Goal: Task Accomplishment & Management: Manage account settings

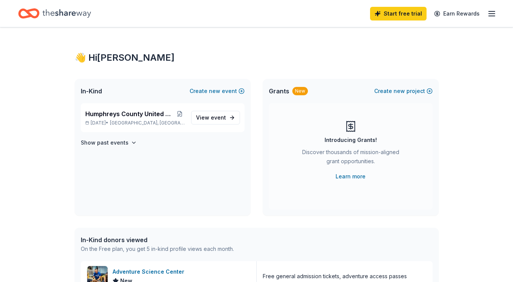
click at [494, 14] on line "button" at bounding box center [492, 14] width 6 height 0
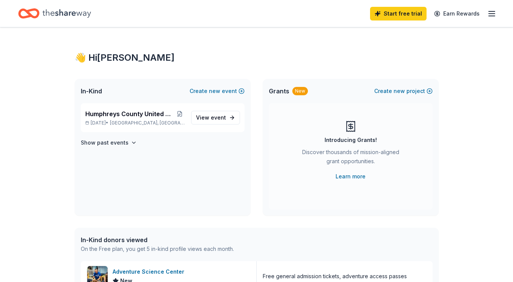
click at [101, 143] on h4 "Show past events" at bounding box center [105, 142] width 48 height 9
click at [104, 168] on p "Nov 04, 2024 • Waverly, TN" at bounding box center [135, 170] width 100 height 6
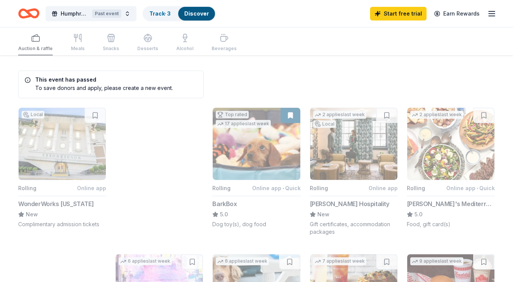
click at [162, 15] on link "Track · 3" at bounding box center [159, 13] width 21 height 6
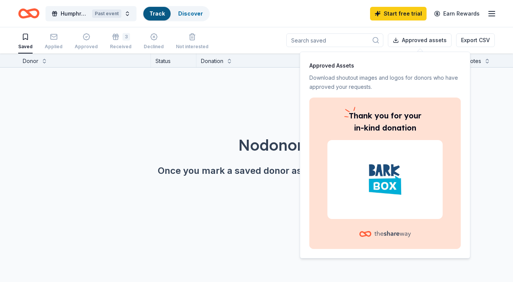
scroll to position [0, 0]
click at [489, 206] on div "Donor Status Donation Apply method Assignee Notes No donors found. Once you mar…" at bounding box center [256, 167] width 513 height 228
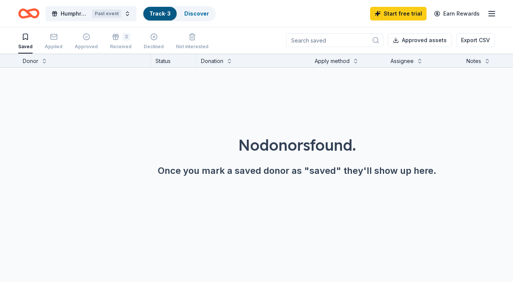
click at [118, 40] on div "3" at bounding box center [121, 37] width 22 height 8
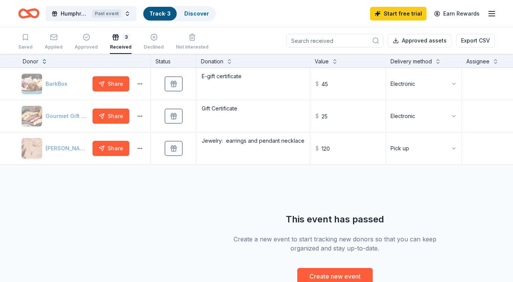
click at [459, 86] on button "Electronic" at bounding box center [424, 84] width 76 height 32
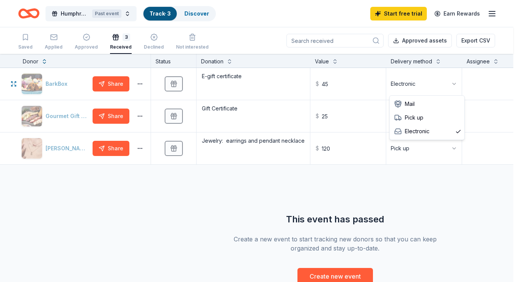
click at [462, 85] on html "Humphreys County United Way Radio Auction Past event Track · 3 Discover Start f…" at bounding box center [259, 141] width 519 height 282
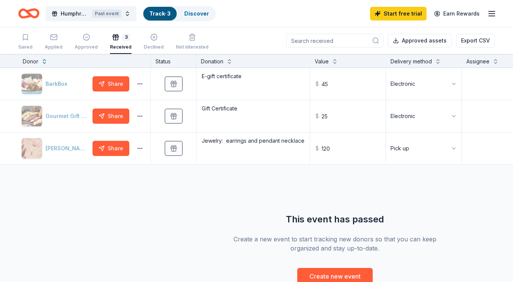
click at [138, 83] on button "button" at bounding box center [139, 84] width 15 height 6
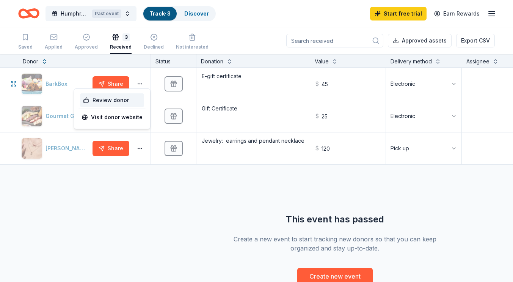
click at [91, 99] on div "Review donor" at bounding box center [112, 100] width 64 height 14
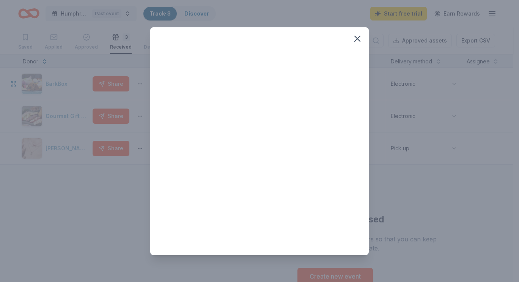
click at [359, 39] on icon "button" at bounding box center [357, 38] width 11 height 11
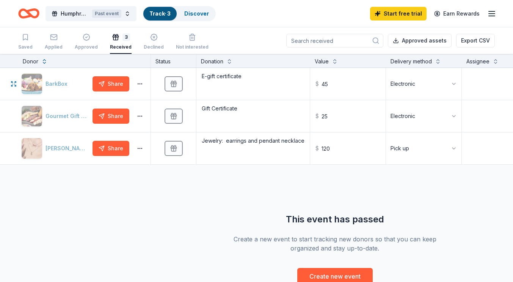
click at [142, 83] on button "button" at bounding box center [139, 84] width 15 height 6
click at [469, 223] on div "BarkBox Share Received E-gift certificate $ 45 Electronic Gourmet Gift Baskets …" at bounding box center [335, 176] width 670 height 217
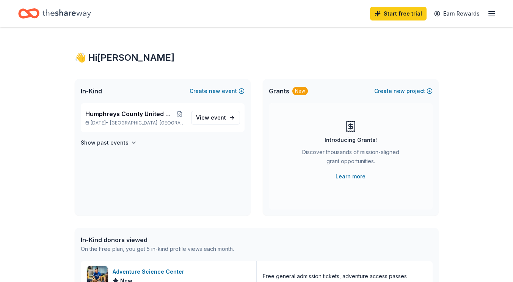
click at [200, 114] on span "View event" at bounding box center [211, 117] width 30 height 9
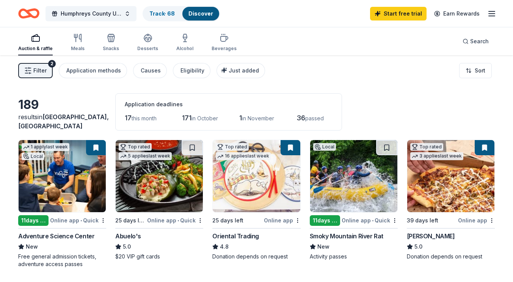
click at [164, 12] on link "Track · 68" at bounding box center [161, 13] width 25 height 6
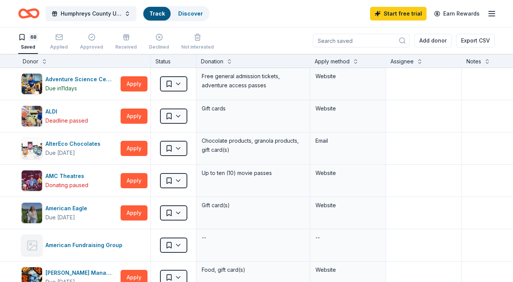
scroll to position [0, 0]
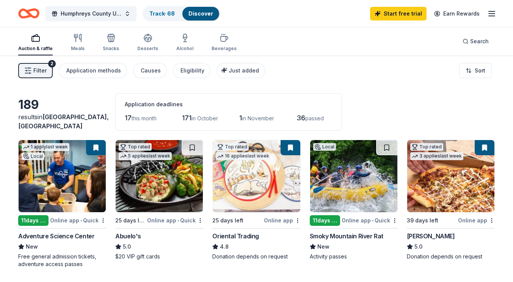
click at [164, 12] on link "Track · 68" at bounding box center [161, 13] width 25 height 6
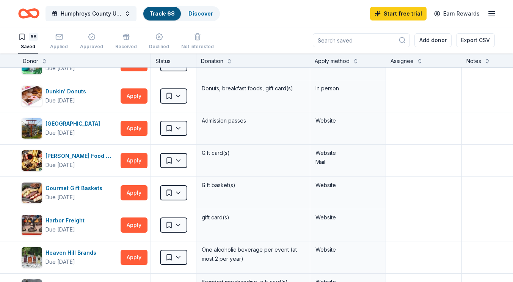
scroll to position [607, 0]
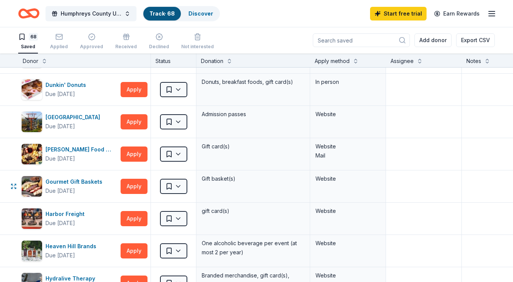
click at [181, 186] on html "Humphreys County United Way Radio Auction Track · 68 Discover Start free trial …" at bounding box center [256, 141] width 513 height 282
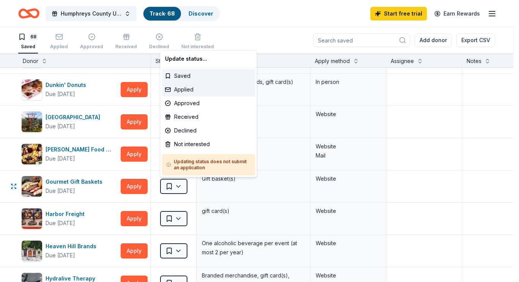
click at [186, 88] on div "Applied" at bounding box center [208, 90] width 93 height 14
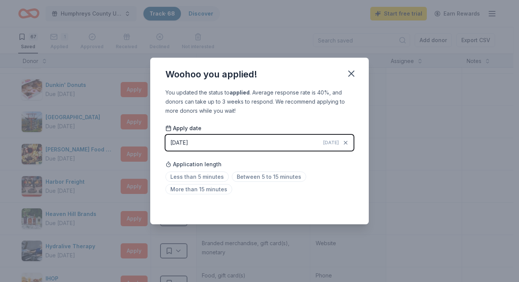
click at [208, 175] on span "Less than 5 minutes" at bounding box center [196, 177] width 63 height 10
click at [351, 73] on icon "button" at bounding box center [351, 73] width 5 height 5
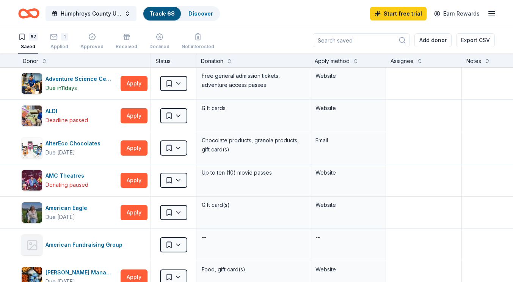
scroll to position [0, 0]
click at [491, 11] on line "button" at bounding box center [492, 11] width 6 height 0
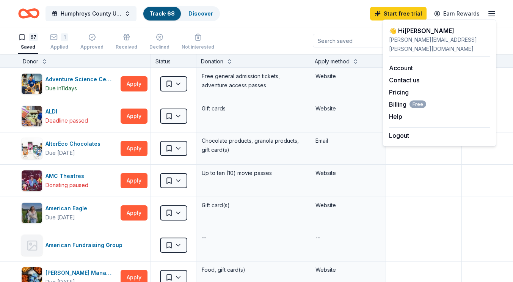
click at [491, 11] on line "button" at bounding box center [492, 11] width 6 height 0
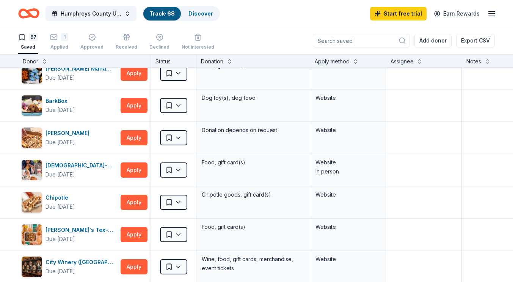
scroll to position [204, 0]
click at [182, 107] on html "Humphreys County United Way Radio Auction Track · 68 Discover Start free trial …" at bounding box center [256, 141] width 513 height 282
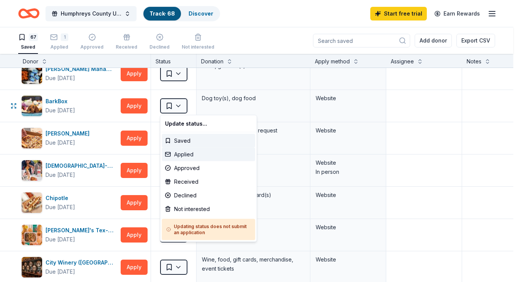
click at [185, 153] on div "Applied" at bounding box center [208, 155] width 93 height 14
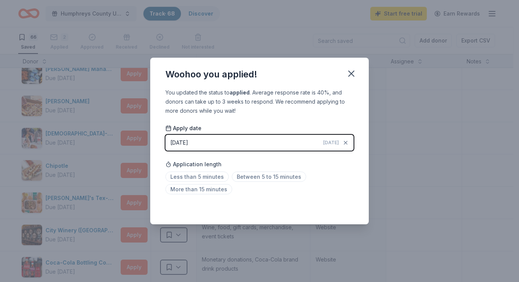
click at [205, 176] on span "Less than 5 minutes" at bounding box center [196, 177] width 63 height 10
click at [352, 69] on icon "button" at bounding box center [351, 73] width 11 height 11
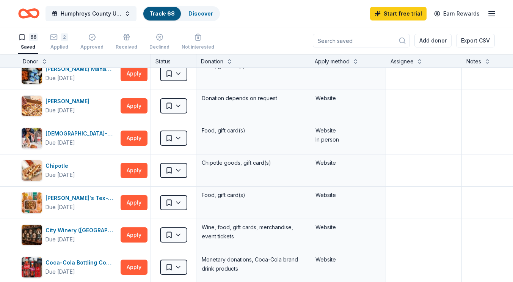
click at [491, 14] on line "button" at bounding box center [492, 14] width 6 height 0
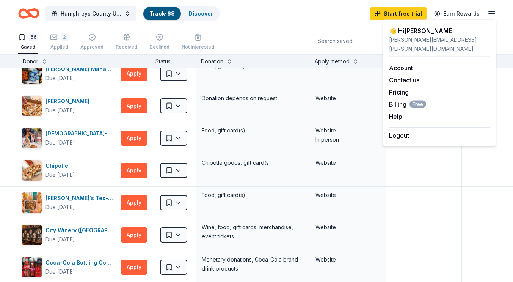
click at [405, 112] on div "Help" at bounding box center [439, 116] width 101 height 9
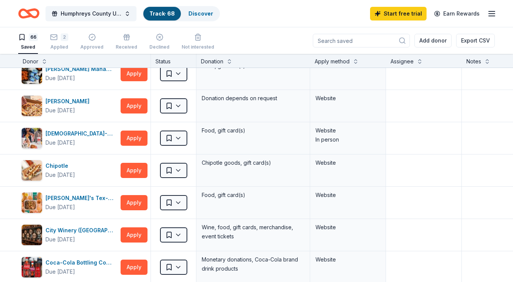
click at [492, 11] on line "button" at bounding box center [492, 11] width 6 height 0
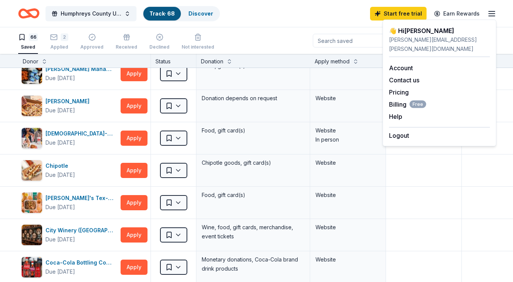
click at [397, 112] on button "Help" at bounding box center [395, 116] width 13 height 9
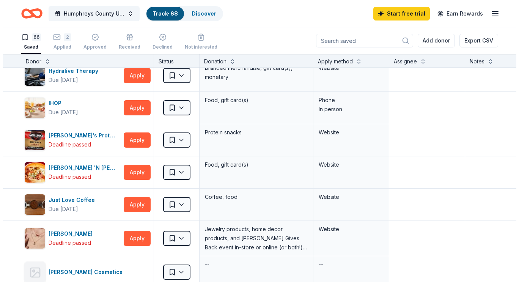
scroll to position [750, 0]
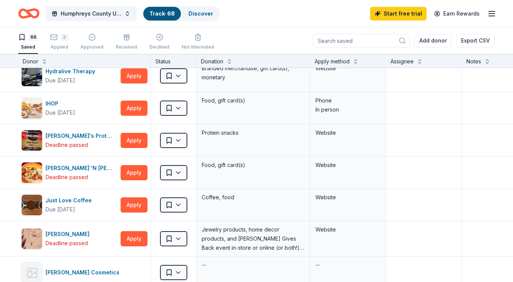
click at [441, 39] on button "Add donor" at bounding box center [433, 41] width 37 height 14
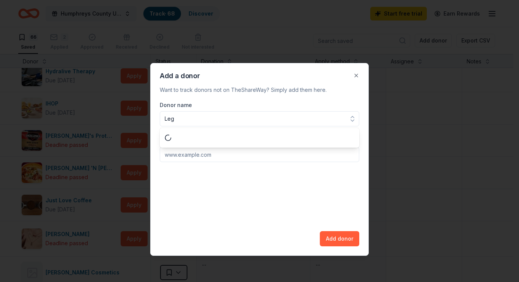
type input "Lego"
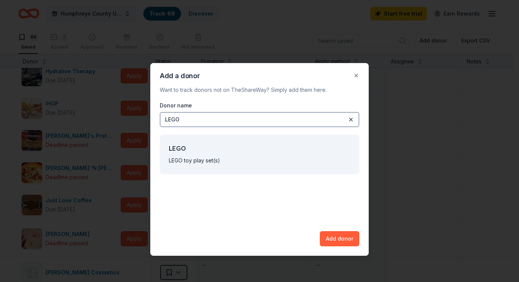
click at [203, 123] on div "LEGO" at bounding box center [260, 119] width 200 height 15
click at [348, 119] on button at bounding box center [350, 119] width 9 height 9
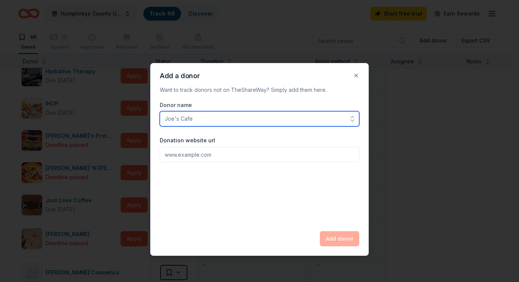
click at [250, 119] on input "Donor name" at bounding box center [260, 118] width 200 height 15
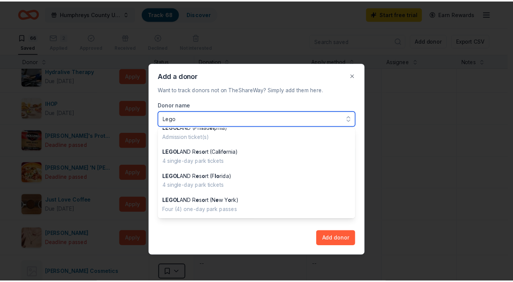
scroll to position [0, 0]
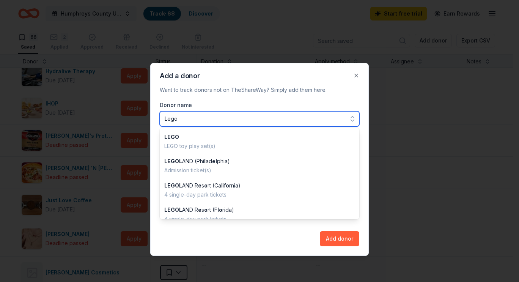
type input "Lego"
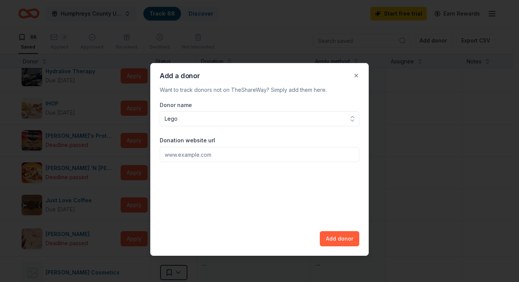
click at [337, 238] on div "Donor name Lego Donation website url Add donor" at bounding box center [260, 174] width 200 height 146
click at [187, 156] on input "Donation website url" at bounding box center [260, 154] width 200 height 15
drag, startPoint x: 190, startPoint y: 154, endPoint x: 187, endPoint y: 148, distance: 6.8
click at [190, 154] on input "Donation website url" at bounding box center [260, 154] width 200 height 15
paste input "[EMAIL_ADDRESS][DOMAIN_NAME]"
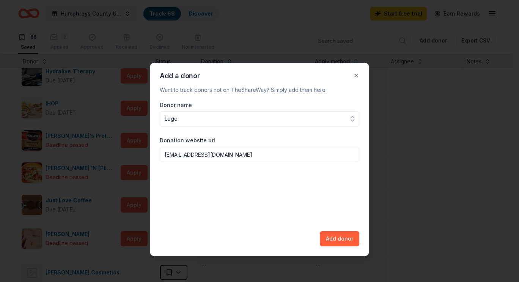
type input "[EMAIL_ADDRESS][DOMAIN_NAME]"
click at [345, 241] on button "Add donor" at bounding box center [339, 238] width 39 height 15
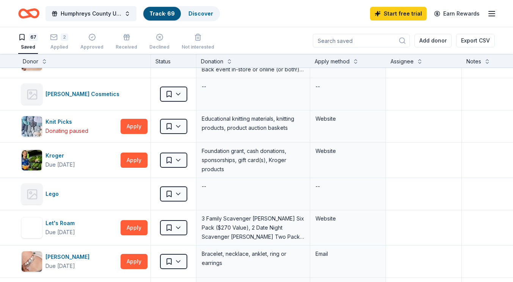
scroll to position [930, 0]
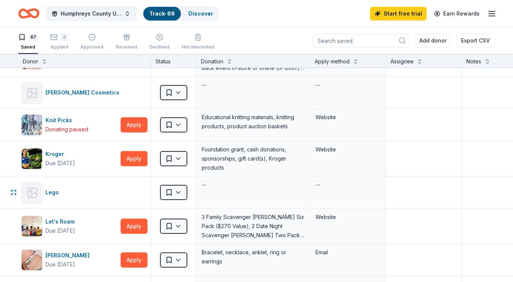
click at [178, 191] on html "Humphreys County United Way Radio Auction Track · 69 Discover Start free trial …" at bounding box center [256, 141] width 513 height 282
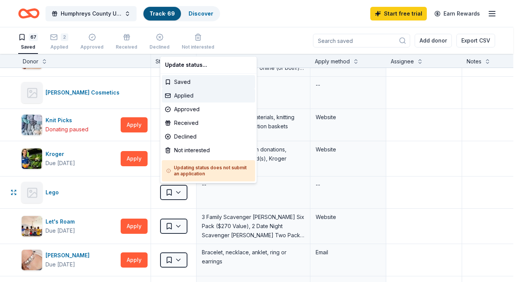
click at [180, 94] on div "Applied" at bounding box center [208, 96] width 93 height 14
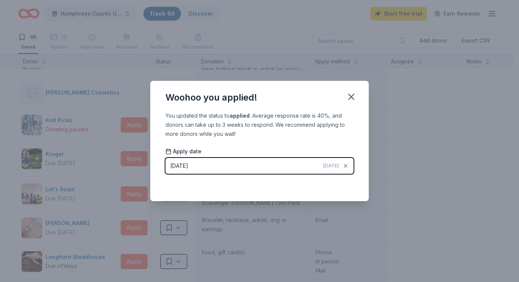
click at [351, 96] on icon "button" at bounding box center [351, 96] width 5 height 5
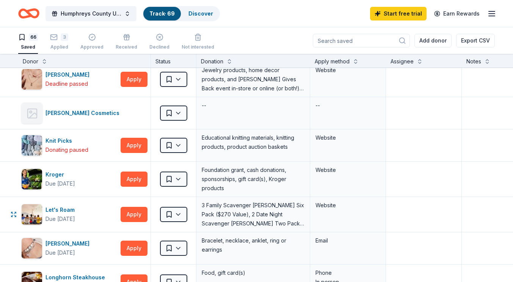
scroll to position [906, 0]
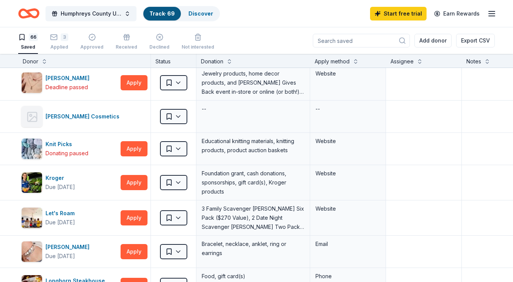
click at [63, 35] on div "3" at bounding box center [65, 33] width 8 height 8
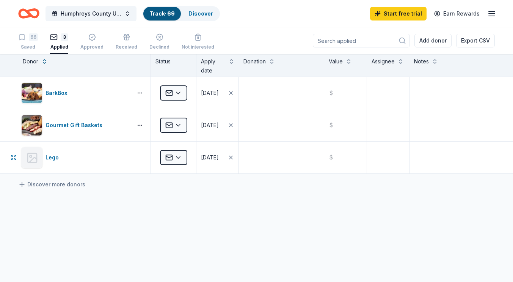
click at [180, 159] on html "Humphreys County United Way Radio Auction Track · 69 Discover Start free trial …" at bounding box center [256, 141] width 513 height 282
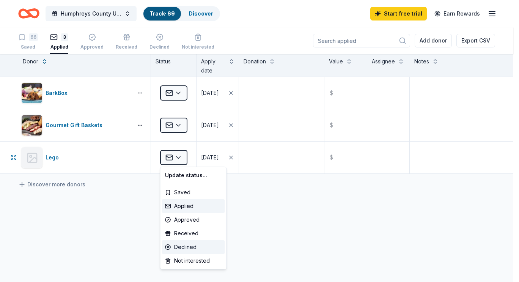
click at [190, 245] on div "Declined" at bounding box center [193, 247] width 63 height 14
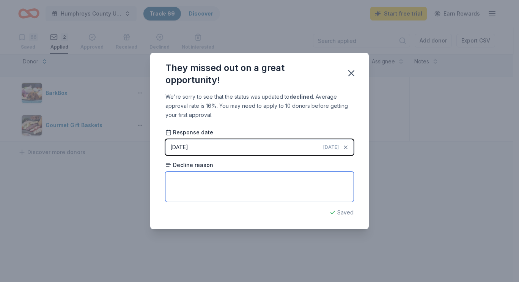
click at [231, 180] on textarea at bounding box center [259, 187] width 188 height 30
click at [184, 176] on textarea at bounding box center [259, 187] width 188 height 30
paste textarea "Toys for Tots ·Baby2Baby ·Starlight Foundation"
click at [171, 178] on textarea "Toys for Tots ·Baby2Baby ·Starlight Foundation" at bounding box center [259, 187] width 188 height 30
click at [249, 178] on textarea "Only donates to Toys for Tots; ·Baby2Baby; Starlight Foundation" at bounding box center [259, 187] width 188 height 30
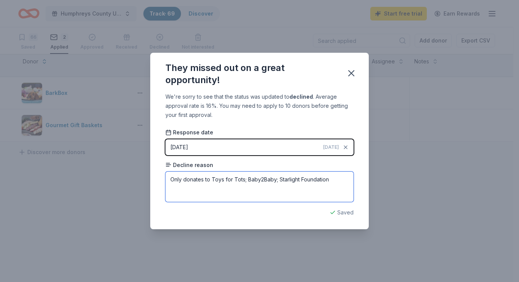
click at [172, 178] on textarea "Only donates to Toys for Tots; Baby2Baby; Starlight Foundation" at bounding box center [259, 187] width 188 height 30
click at [345, 181] on textarea "Did not fit their criteria they only donate to Toys for Tots; Baby2Baby; Starli…" at bounding box center [259, 187] width 188 height 30
click at [239, 188] on textarea "Did not fit their criteria they only donate to Toys for Tots; Baby2Baby & Starl…" at bounding box center [259, 187] width 188 height 30
type textarea "Did not fit their criteria they only donate to Toys for Tots; Baby2Baby & Starl…"
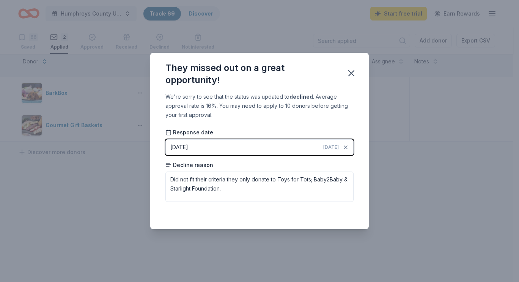
click at [349, 72] on icon "button" at bounding box center [351, 73] width 11 height 11
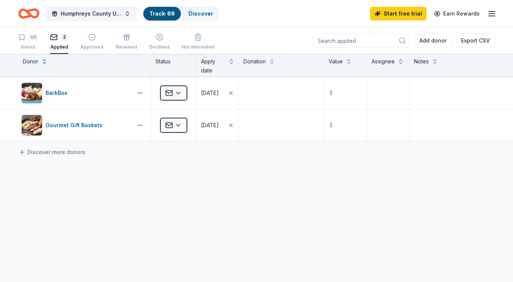
click at [161, 37] on div "button" at bounding box center [159, 33] width 20 height 8
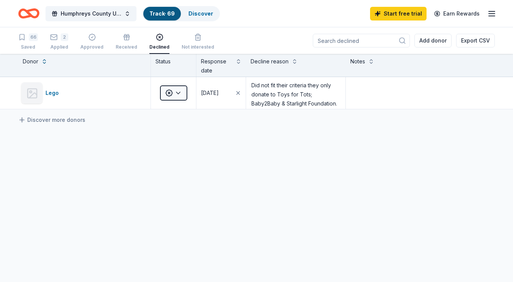
click at [61, 41] on div "2 Applied" at bounding box center [59, 37] width 18 height 17
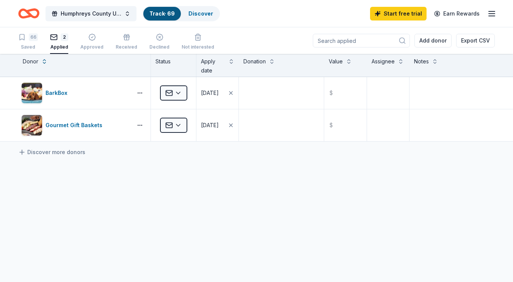
click at [28, 34] on div "66" at bounding box center [28, 37] width 20 height 8
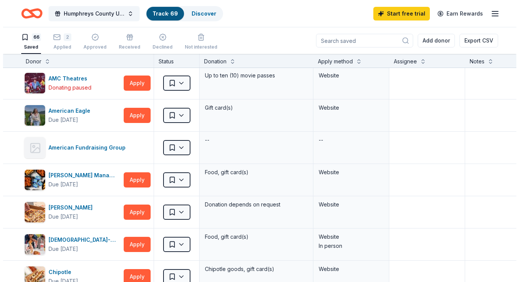
scroll to position [98, 0]
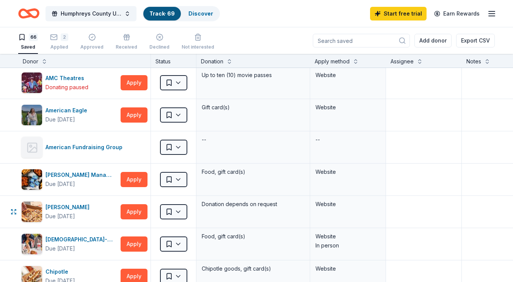
click at [141, 215] on button "Apply" at bounding box center [134, 211] width 27 height 15
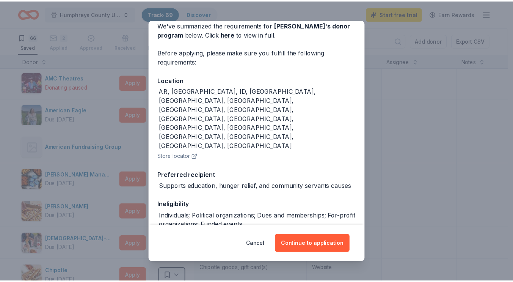
scroll to position [55, 0]
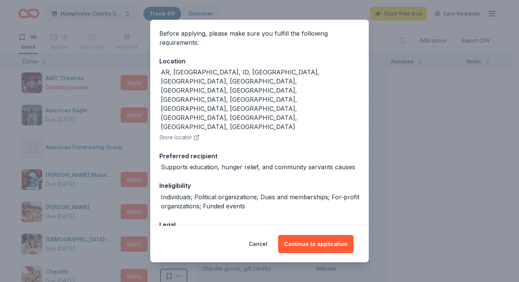
click at [261, 246] on button "Cancel" at bounding box center [258, 244] width 19 height 18
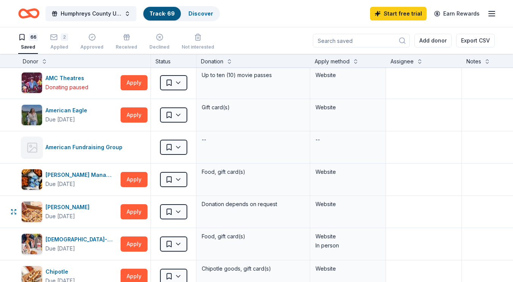
click at [182, 208] on html "Humphreys County United Way Radio Auction Track · 69 Discover Start free trial …" at bounding box center [256, 141] width 513 height 282
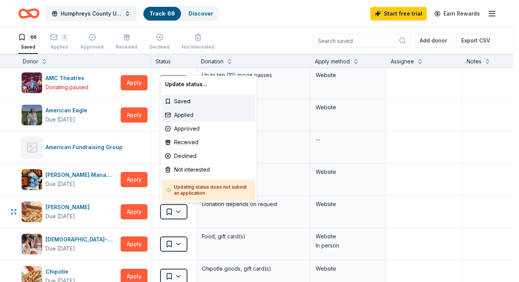
click at [178, 112] on div "Applied" at bounding box center [208, 115] width 93 height 14
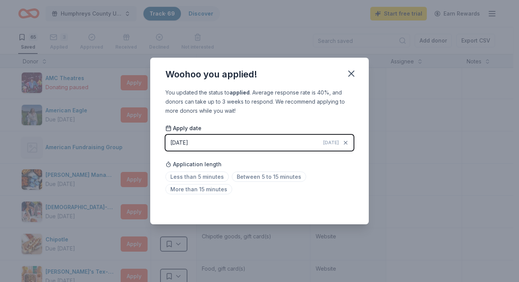
click at [245, 178] on span "Between 5 to 15 minutes" at bounding box center [269, 177] width 74 height 10
click at [351, 74] on icon "button" at bounding box center [351, 73] width 5 height 5
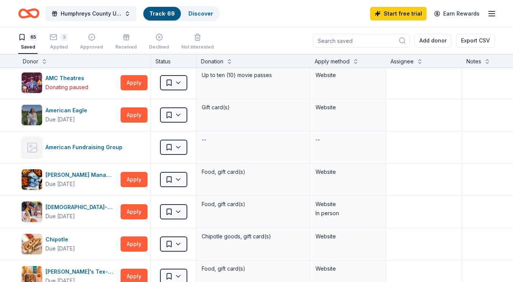
click at [52, 41] on div "3 Applied" at bounding box center [59, 37] width 18 height 17
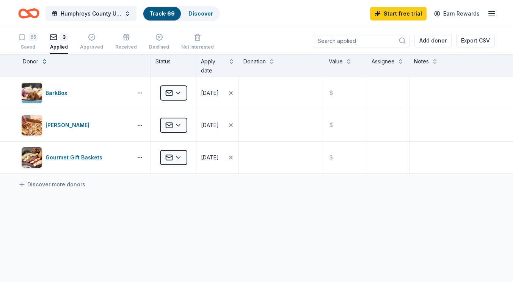
click at [28, 37] on div "65" at bounding box center [27, 37] width 19 height 8
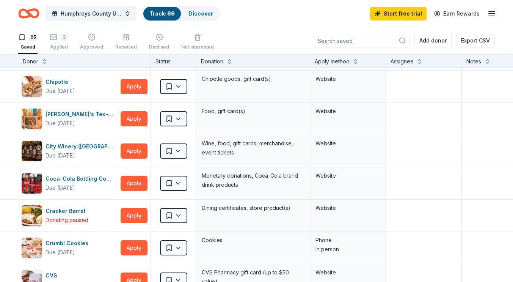
scroll to position [256, 0]
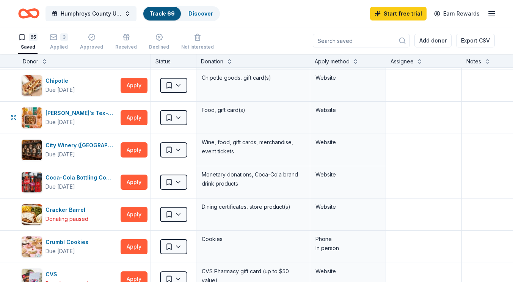
click at [53, 220] on div "Donating paused" at bounding box center [67, 218] width 43 height 9
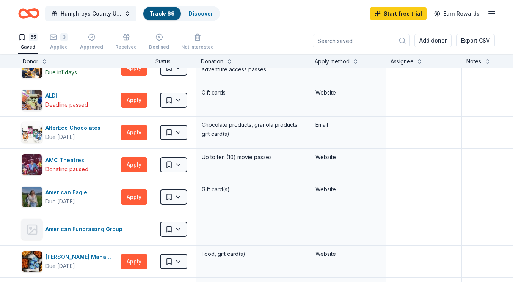
scroll to position [0, 0]
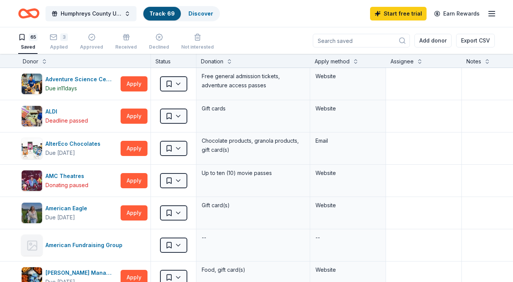
click at [92, 60] on div "Donor" at bounding box center [84, 61] width 123 height 9
click at [81, 62] on div "Donor" at bounding box center [84, 61] width 123 height 9
click at [81, 61] on div "Donor" at bounding box center [84, 61] width 123 height 9
click at [79, 81] on div "Adventure Science Center" at bounding box center [82, 79] width 72 height 9
drag, startPoint x: 105, startPoint y: 76, endPoint x: 13, endPoint y: 83, distance: 92.1
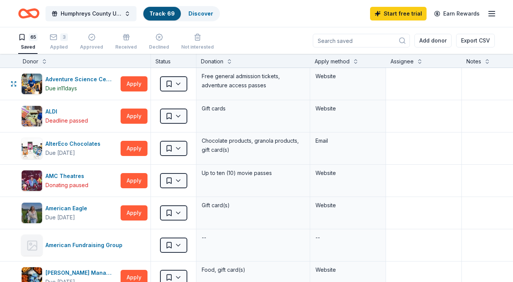
click at [13, 83] on icon "button" at bounding box center [12, 83] width 2 height 2
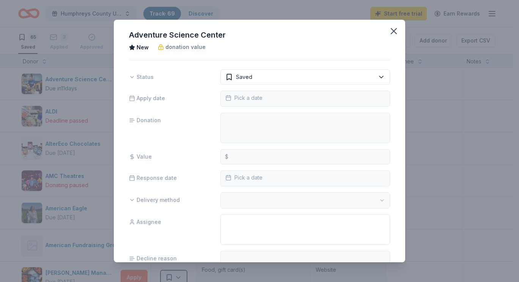
click at [391, 30] on icon "button" at bounding box center [393, 30] width 5 height 5
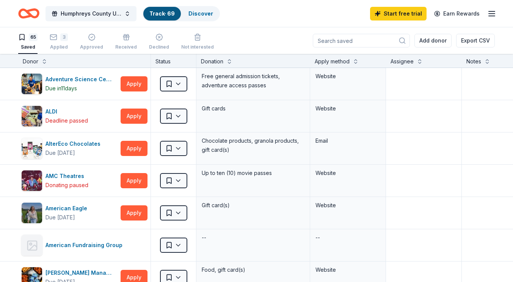
click at [422, 38] on button "Add donor" at bounding box center [433, 41] width 37 height 14
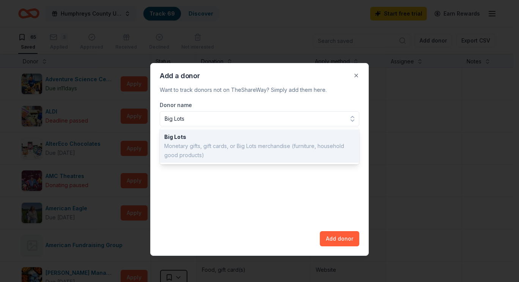
type input "Big Lots"
click at [331, 239] on div "Donor name Big Lots Big Lots Monetary gifts, gift cards, or Big Lots merchandis…" at bounding box center [260, 174] width 200 height 146
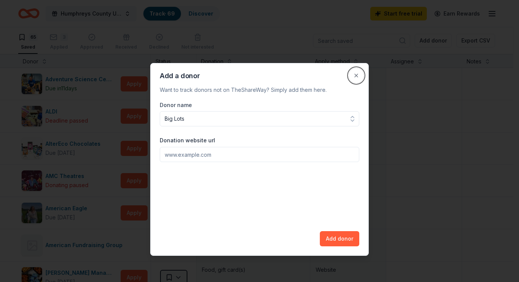
click at [355, 75] on button "Close" at bounding box center [356, 75] width 15 height 15
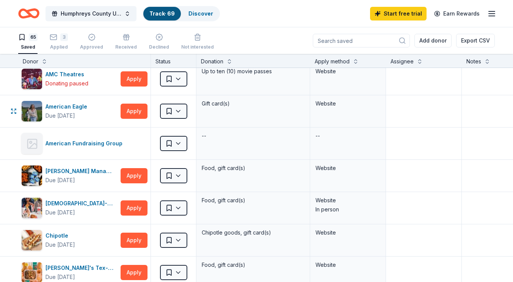
scroll to position [102, 0]
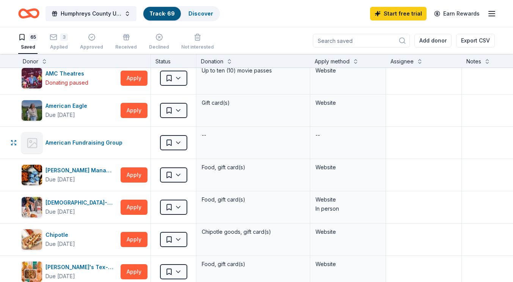
click at [181, 142] on html "Humphreys County United Way Radio Auction Track · 69 Discover Start free trial …" at bounding box center [256, 141] width 513 height 282
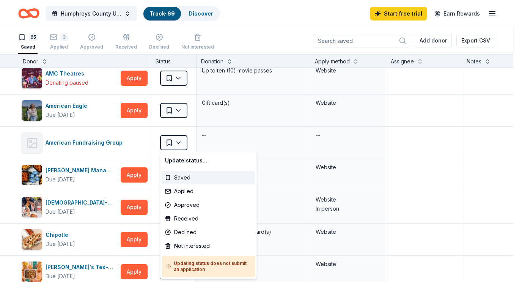
click at [91, 143] on html "Humphreys County United Way Radio Auction Track · 69 Discover Start free trial …" at bounding box center [259, 141] width 519 height 282
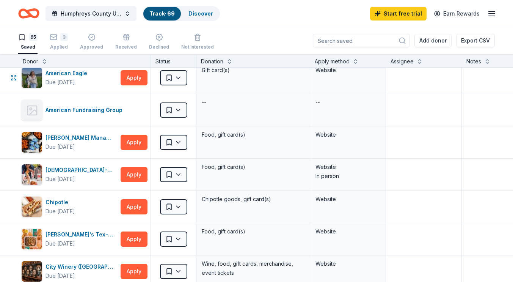
scroll to position [137, 0]
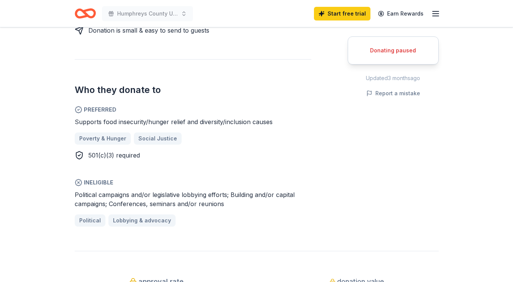
scroll to position [406, 0]
